Goal: Task Accomplishment & Management: Complete application form

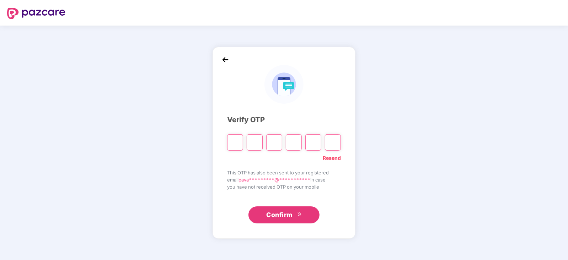
click at [297, 214] on button "Confirm" at bounding box center [283, 214] width 71 height 17
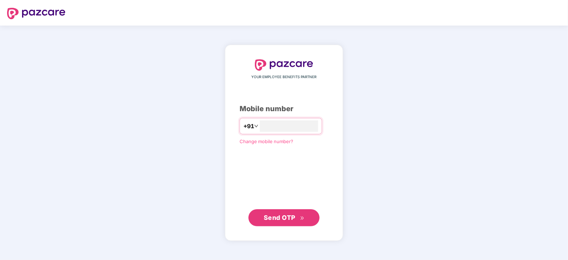
type input "**********"
click at [285, 218] on span "Send OTP" at bounding box center [280, 216] width 32 height 7
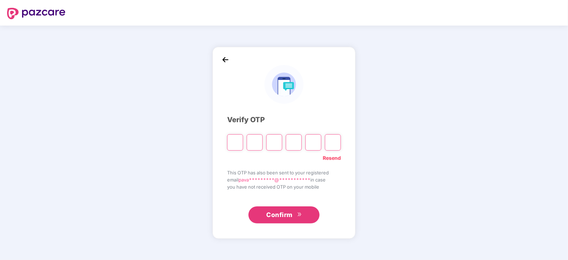
type input "*"
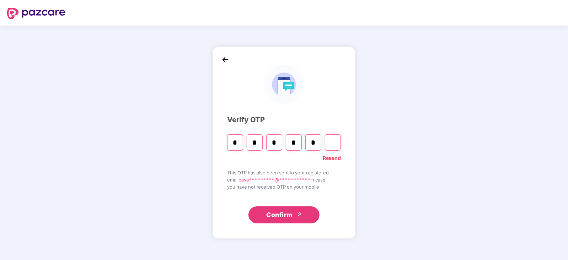
type input "*"
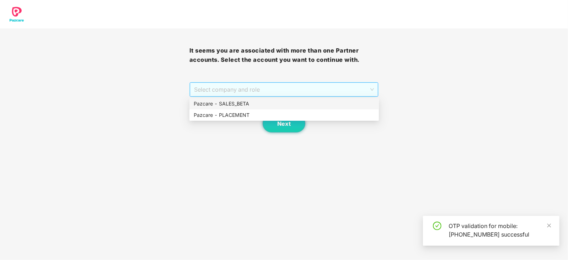
click at [372, 90] on span "Select company and role" at bounding box center [284, 89] width 180 height 13
click at [315, 115] on div "Pazcare - PLACEMENT" at bounding box center [284, 115] width 181 height 8
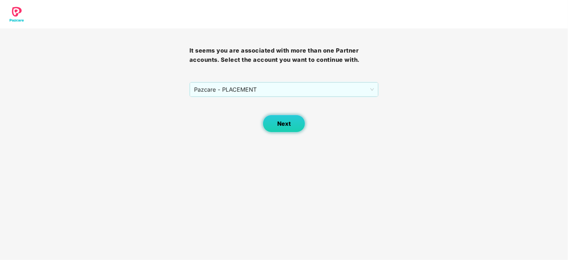
click at [291, 129] on button "Next" at bounding box center [284, 124] width 43 height 18
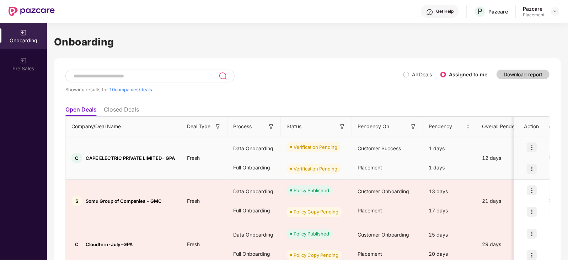
click at [531, 167] on img at bounding box center [531, 169] width 10 height 10
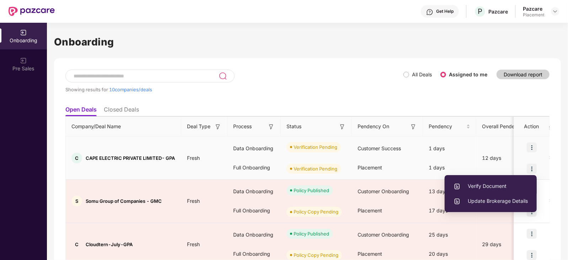
click at [494, 191] on li "Verify Document" at bounding box center [490, 186] width 92 height 15
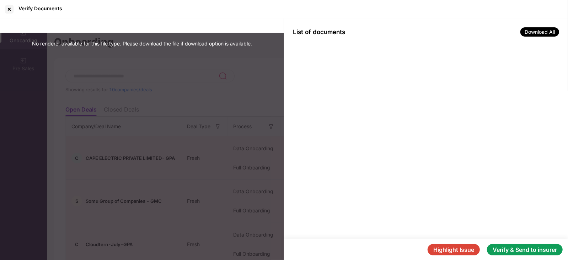
click at [542, 244] on button "Verify & Send to insurer" at bounding box center [525, 249] width 76 height 11
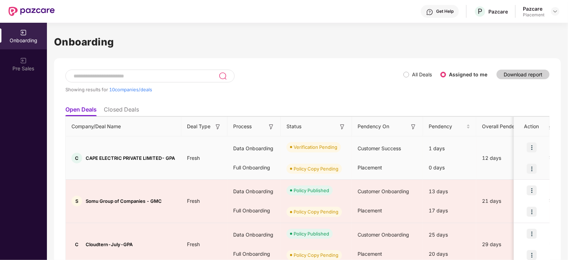
click at [522, 168] on div at bounding box center [532, 168] width 36 height 21
click at [532, 166] on img at bounding box center [531, 169] width 10 height 10
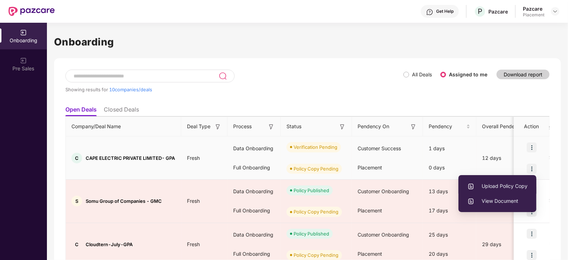
click at [509, 187] on span "Upload Policy Copy" at bounding box center [497, 186] width 60 height 8
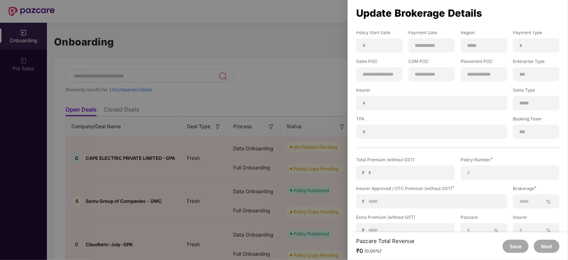
scroll to position [87, 0]
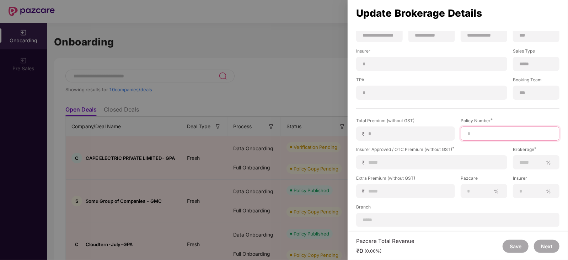
click at [477, 134] on input at bounding box center [509, 133] width 87 height 7
click at [386, 159] on input at bounding box center [434, 162] width 133 height 7
type input "*"
type input "**"
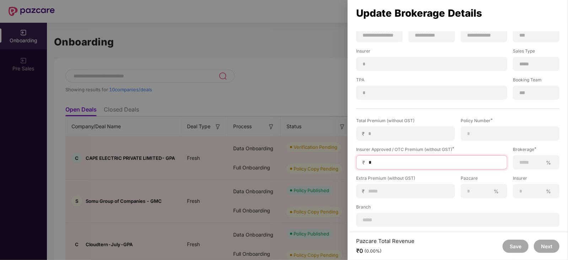
type input "**"
type input "***"
type input "****"
type input "*****"
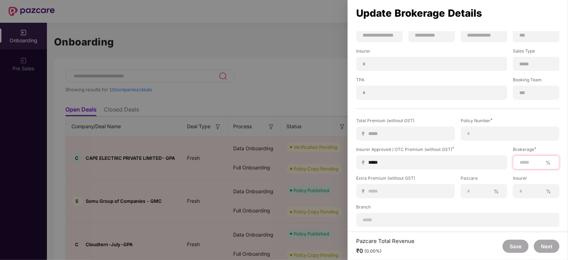
click at [528, 163] on input at bounding box center [531, 162] width 24 height 7
type input "***"
click at [482, 134] on input at bounding box center [509, 133] width 87 height 7
paste input "**********"
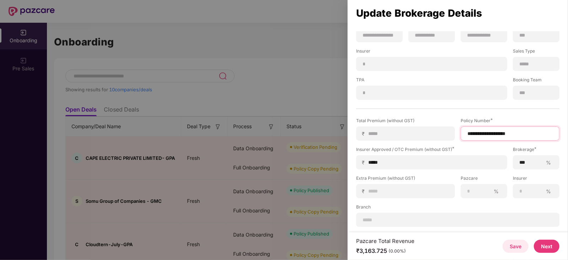
type input "**********"
click at [542, 244] on button "Next" at bounding box center [547, 246] width 26 height 13
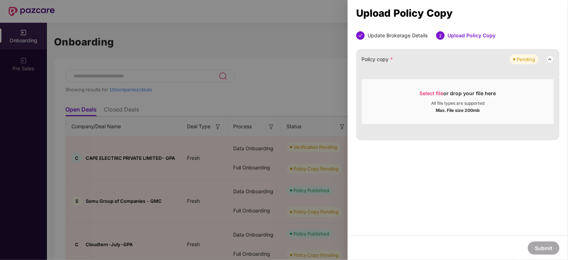
scroll to position [0, 0]
click at [429, 94] on span "Select file" at bounding box center [432, 93] width 24 height 6
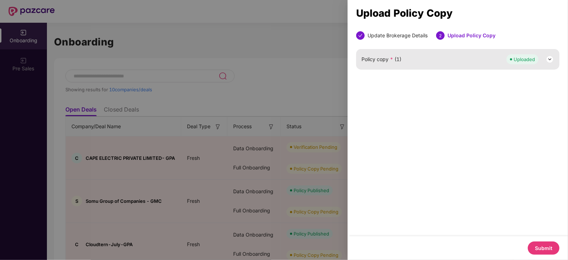
click at [540, 244] on button "Submit" at bounding box center [544, 248] width 32 height 13
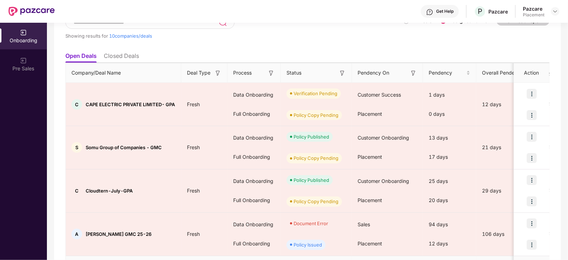
scroll to position [51, 0]
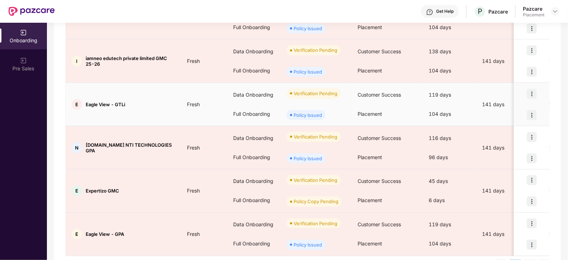
scroll to position [334, 0]
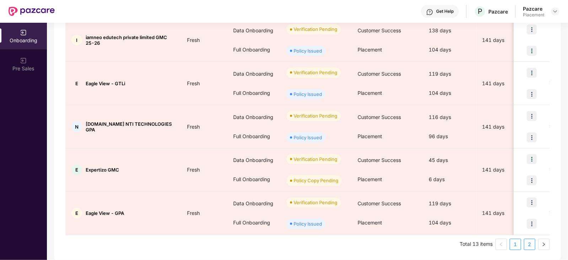
click at [528, 242] on link "2" at bounding box center [529, 244] width 11 height 11
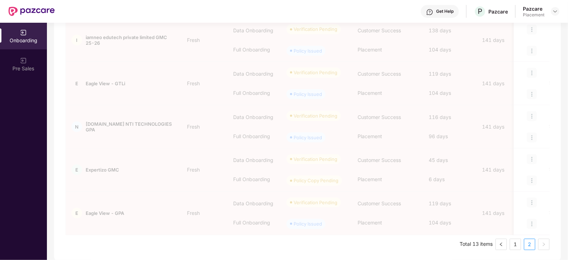
scroll to position [32, 0]
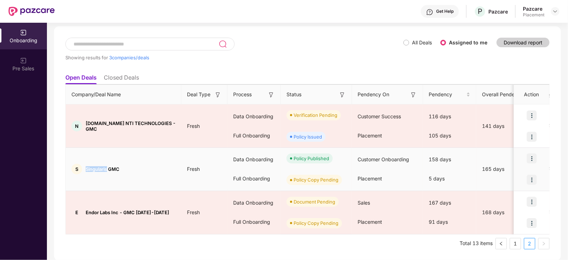
drag, startPoint x: 85, startPoint y: 167, endPoint x: 108, endPoint y: 167, distance: 22.4
click at [108, 167] on span "Singularis GMC" at bounding box center [103, 169] width 34 height 6
copy span "Singularis"
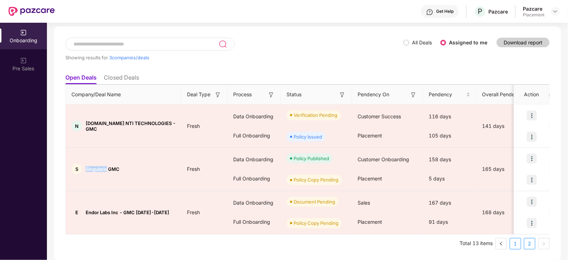
click at [511, 246] on link "1" at bounding box center [515, 243] width 11 height 11
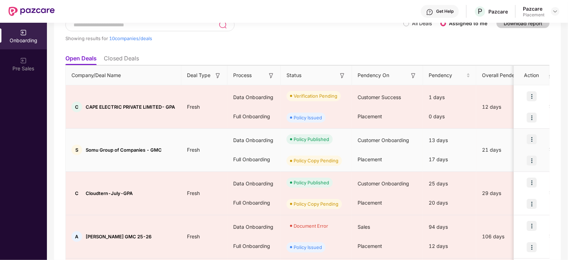
scroll to position [54, 0]
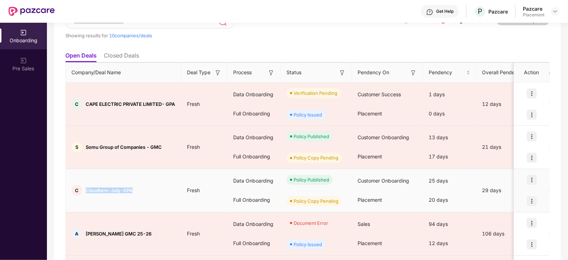
drag, startPoint x: 87, startPoint y: 191, endPoint x: 134, endPoint y: 188, distance: 47.3
click at [134, 188] on div "C Cloudtern-July-GPA" at bounding box center [123, 190] width 115 height 11
copy span "Cloudtern-July-GPA"
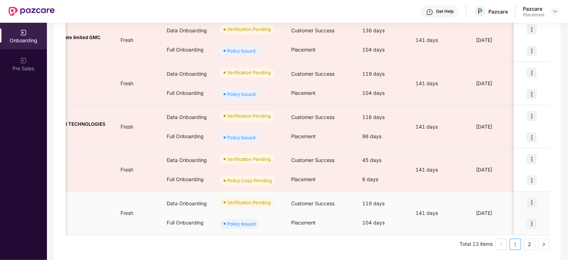
scroll to position [0, 0]
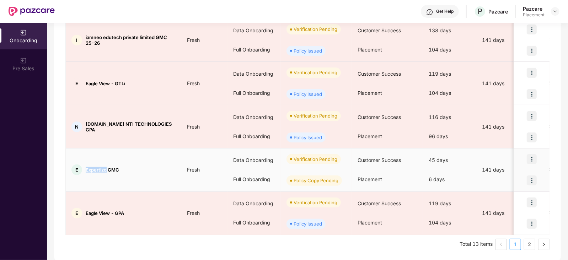
drag, startPoint x: 85, startPoint y: 169, endPoint x: 107, endPoint y: 169, distance: 22.4
click at [107, 169] on div "E Expertizo GMC" at bounding box center [123, 169] width 115 height 11
copy span "Expertizo"
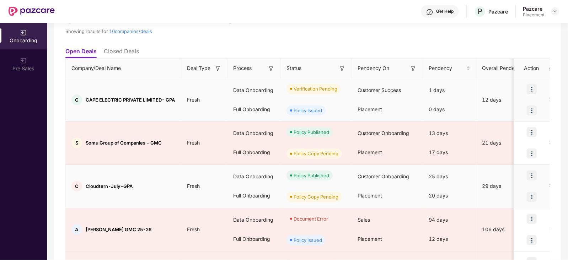
scroll to position [334, 0]
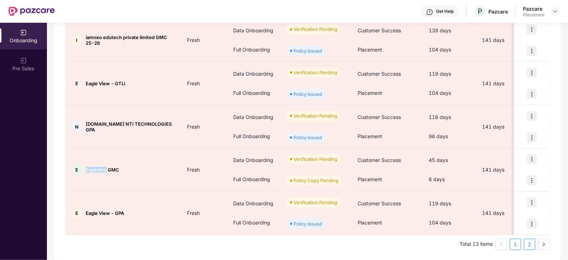
click at [528, 246] on link "2" at bounding box center [529, 244] width 11 height 11
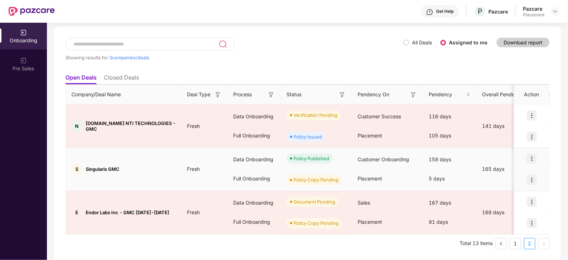
scroll to position [17, 0]
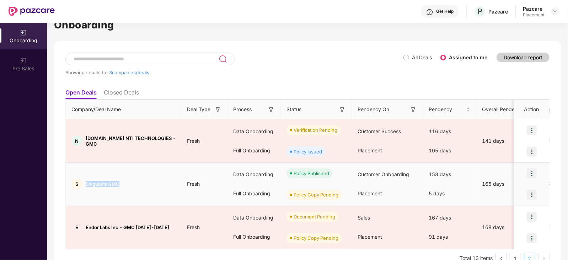
drag, startPoint x: 119, startPoint y: 183, endPoint x: 85, endPoint y: 184, distance: 34.1
click at [86, 184] on span "Singularis GMC" at bounding box center [103, 184] width 34 height 6
copy span "Singularis GMC"
